Goal: Connect with others: Connect with others

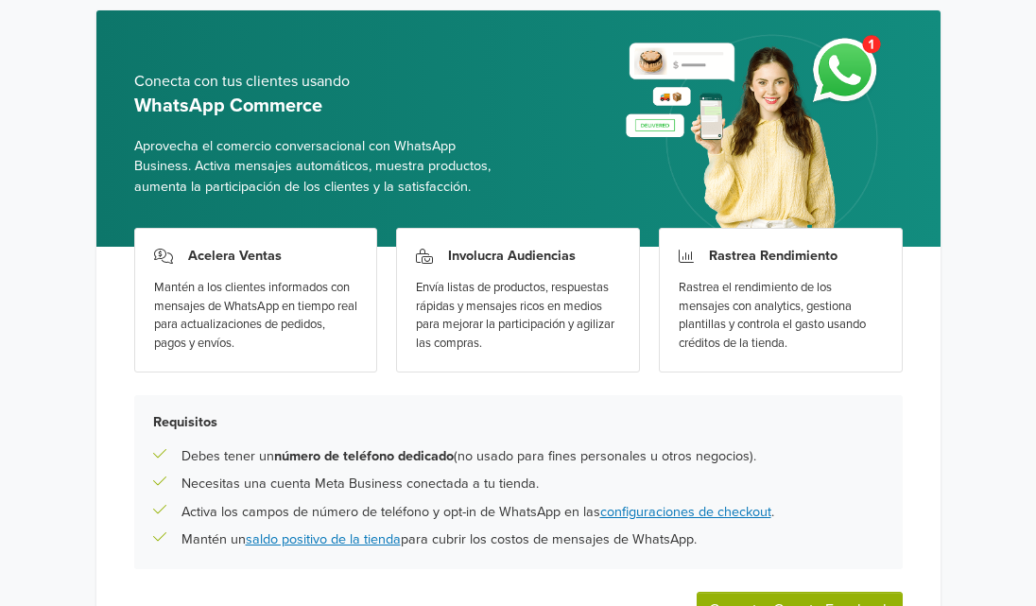
scroll to position [189, 0]
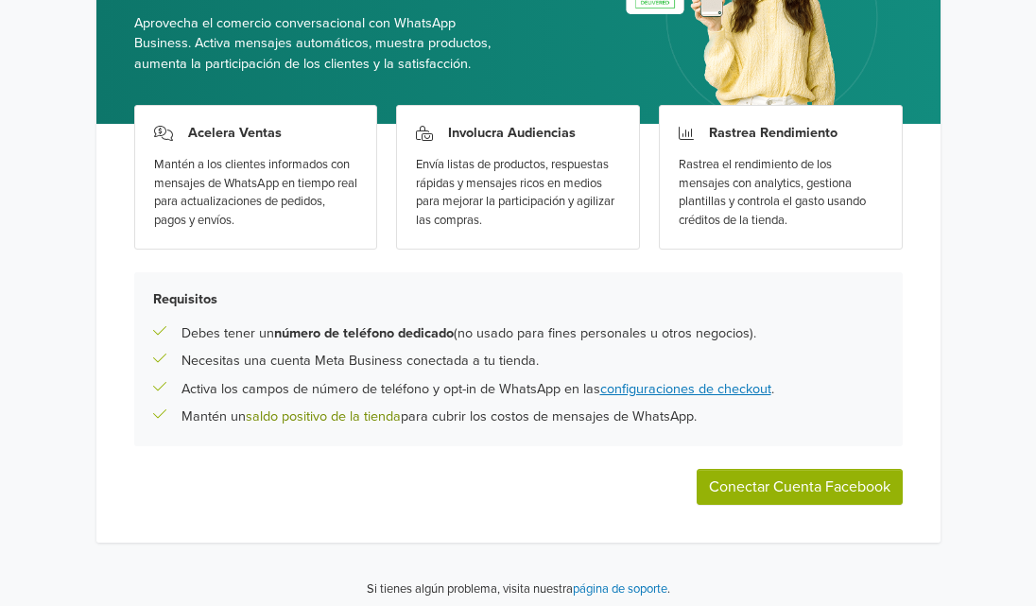
click at [374, 415] on link "saldo positivo de la tienda" at bounding box center [323, 417] width 155 height 16
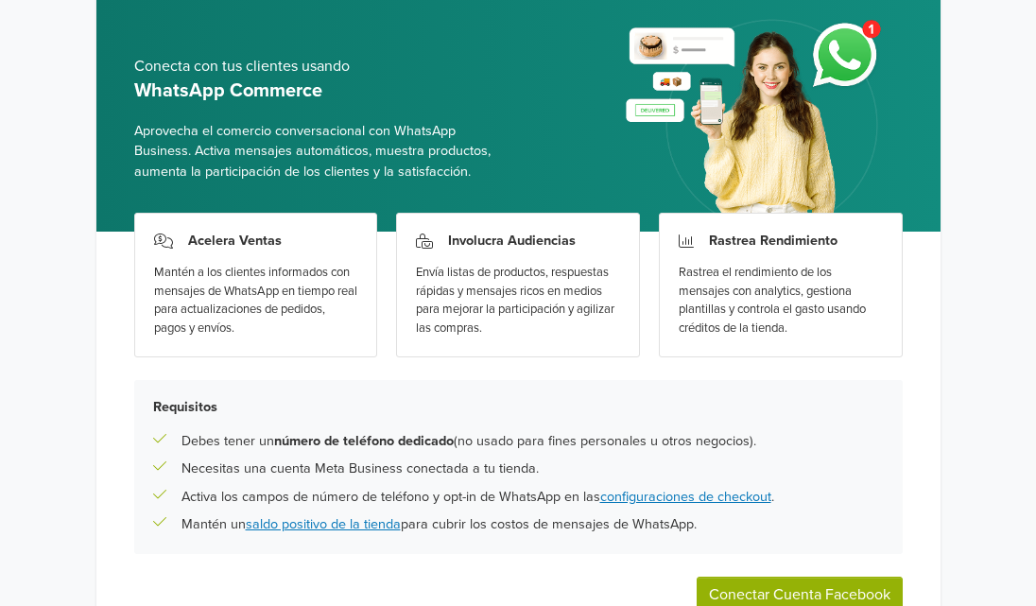
scroll to position [198, 0]
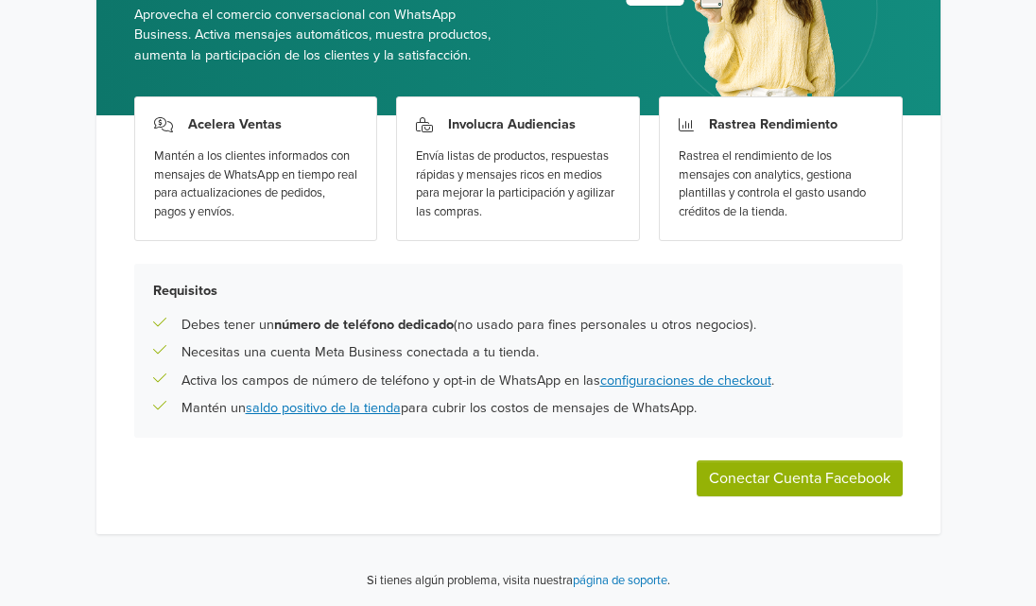
click at [819, 485] on button "Conectar Cuenta Facebook" at bounding box center [800, 479] width 206 height 36
click at [656, 381] on link "configuraciones de checkout" at bounding box center [686, 381] width 171 height 16
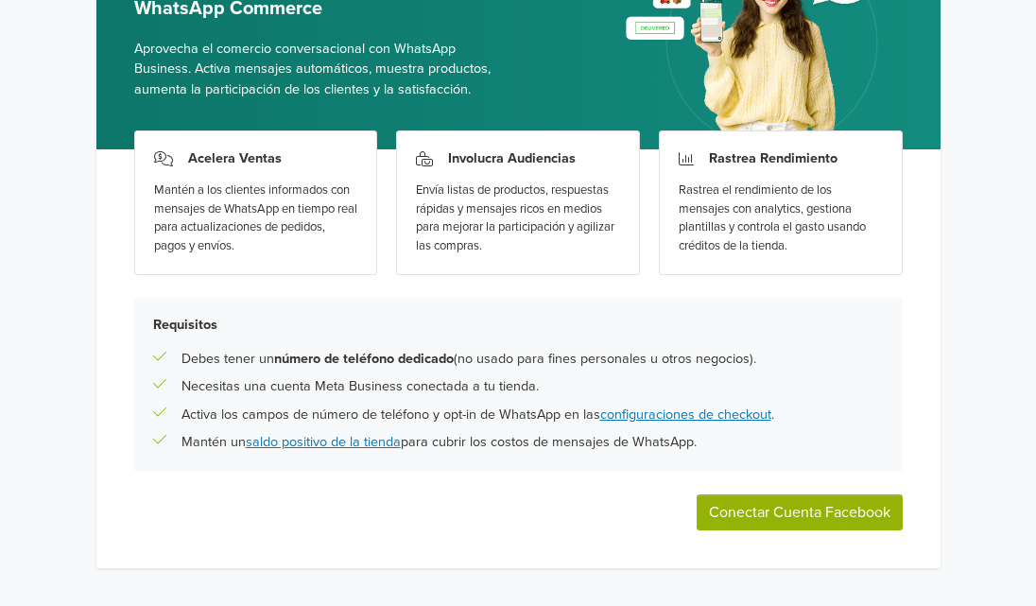
scroll to position [198, 0]
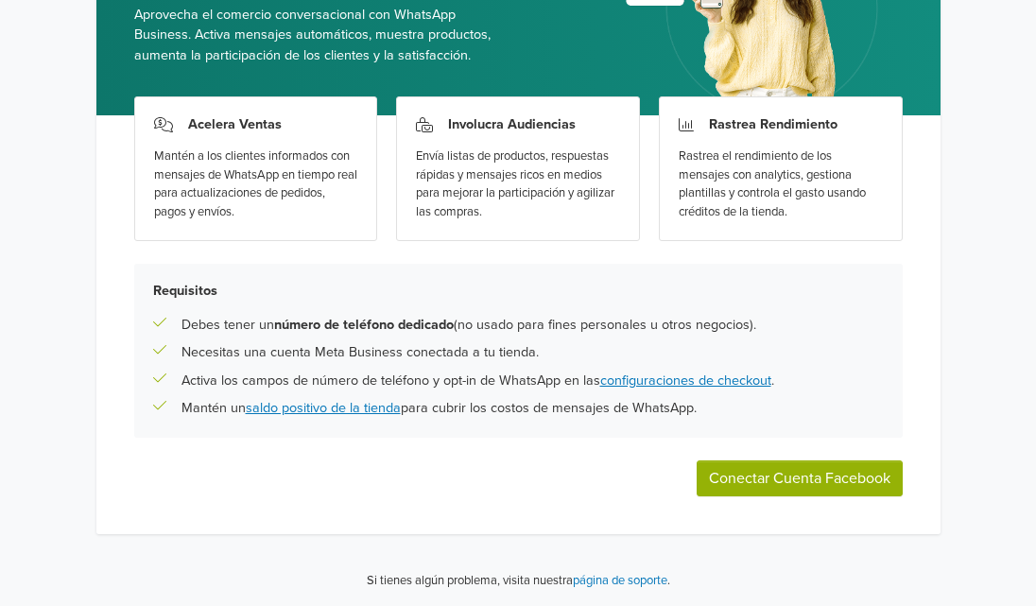
click at [792, 479] on button "Conectar Cuenta Facebook" at bounding box center [800, 479] width 206 height 36
click at [808, 489] on button "Conectar Cuenta Facebook" at bounding box center [800, 479] width 206 height 36
